Goal: Transaction & Acquisition: Purchase product/service

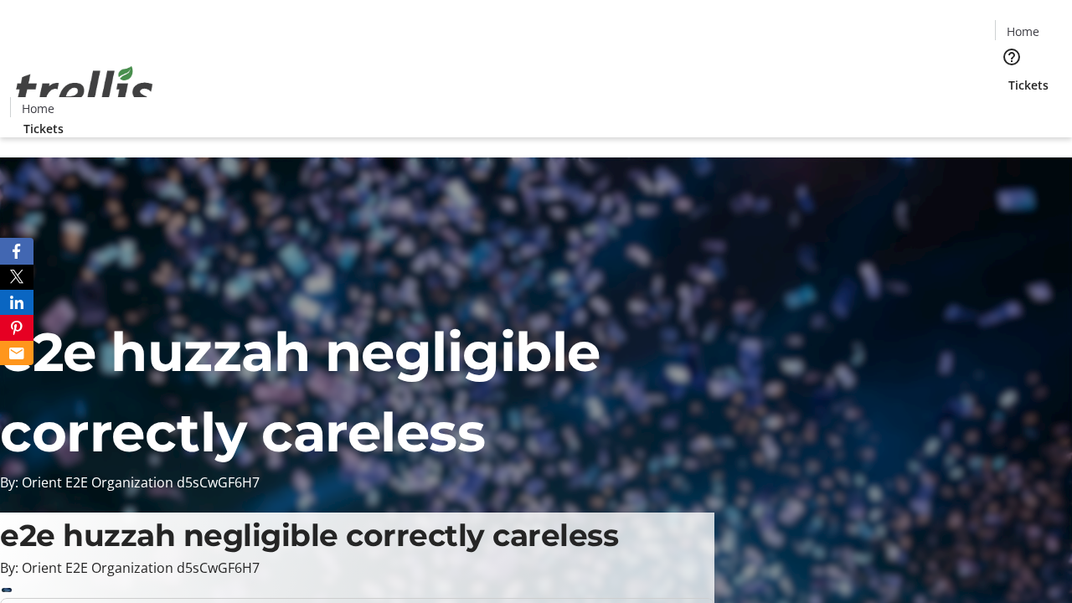
click at [1009, 76] on span "Tickets" at bounding box center [1029, 85] width 40 height 18
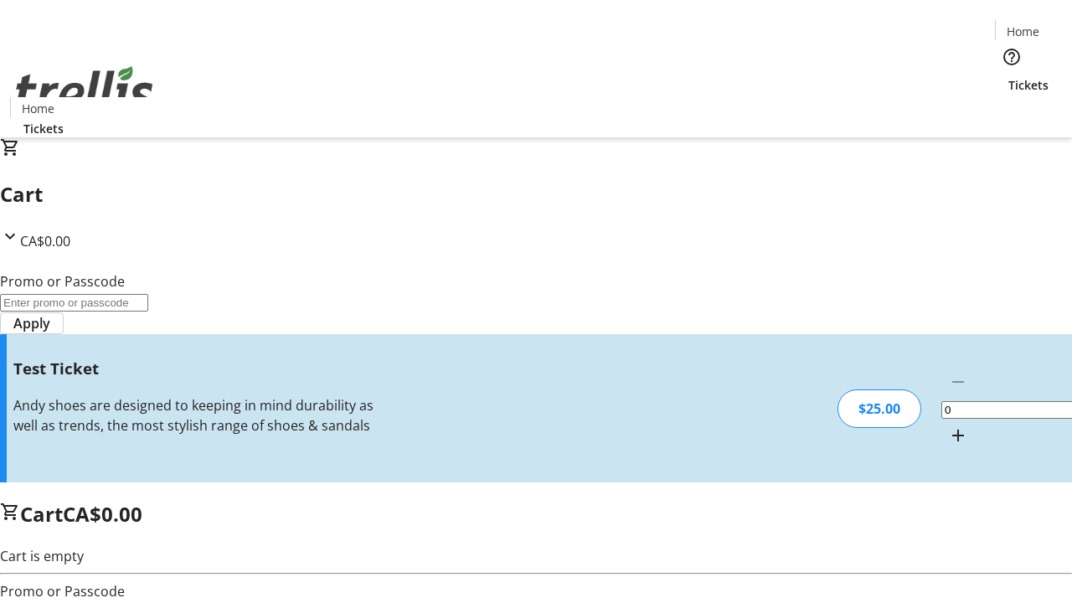
click at [948, 426] on mat-icon "Increment by one" at bounding box center [958, 436] width 20 height 20
type input "1"
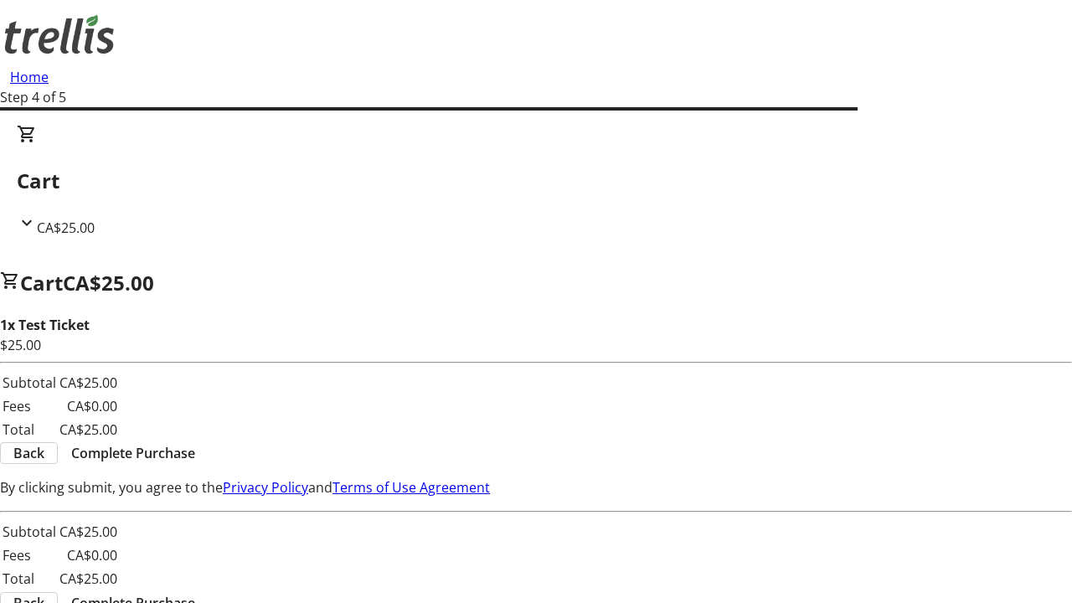
click at [195, 443] on span "Complete Purchase" at bounding box center [133, 453] width 124 height 20
